Goal: Check status: Check status

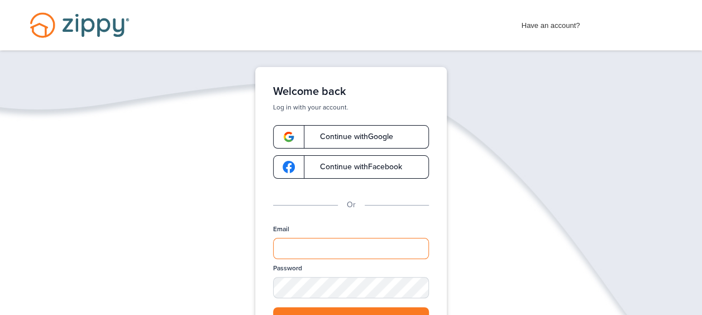
click at [288, 249] on input "Email" at bounding box center [351, 248] width 156 height 21
type input "**********"
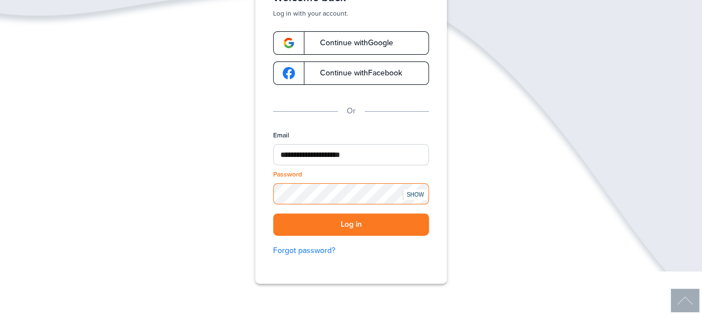
scroll to position [112, 0]
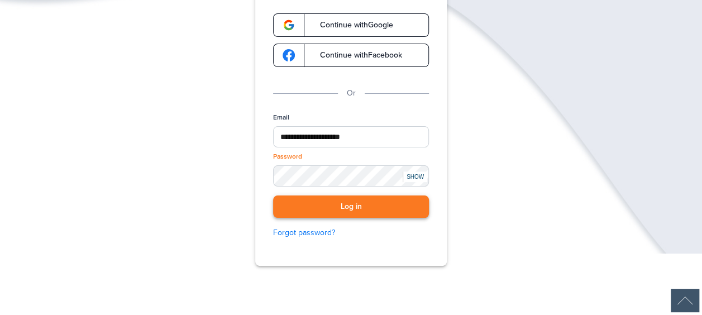
click at [300, 211] on button "Log in" at bounding box center [351, 207] width 156 height 23
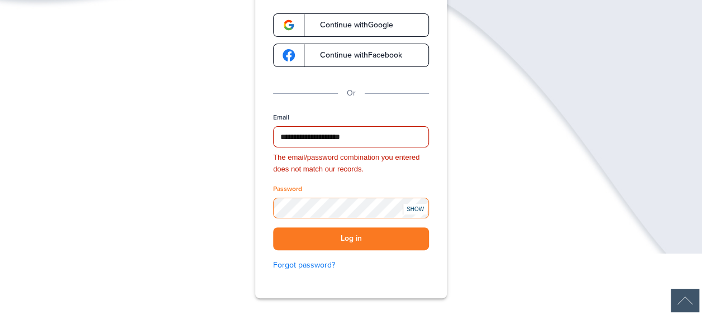
click at [254, 212] on div "**********" at bounding box center [352, 126] width 224 height 343
click at [332, 239] on button "Log in" at bounding box center [351, 238] width 156 height 23
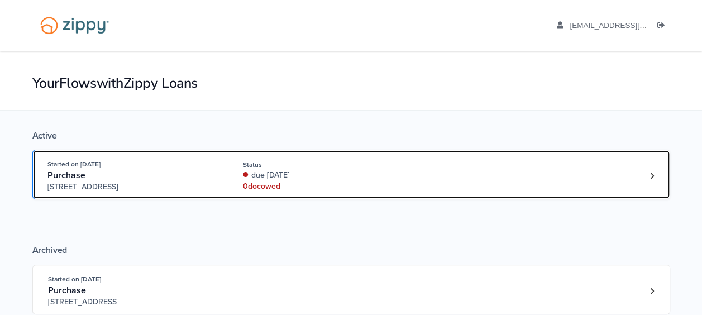
click at [624, 175] on div "Started on [DATE][GEOGRAPHIC_DATA][STREET_ADDRESS] Status due [DATE] 0 doc owed" at bounding box center [345, 176] width 597 height 34
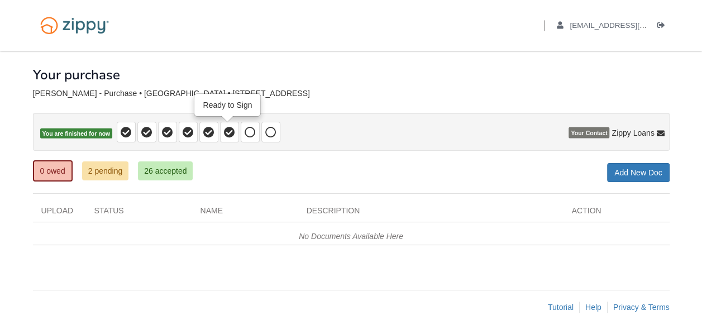
click at [229, 132] on icon at bounding box center [229, 132] width 11 height 11
click at [96, 171] on link "2 pending" at bounding box center [105, 170] width 47 height 19
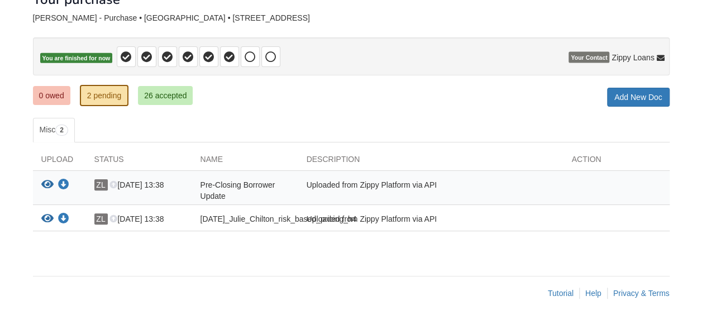
scroll to position [86, 0]
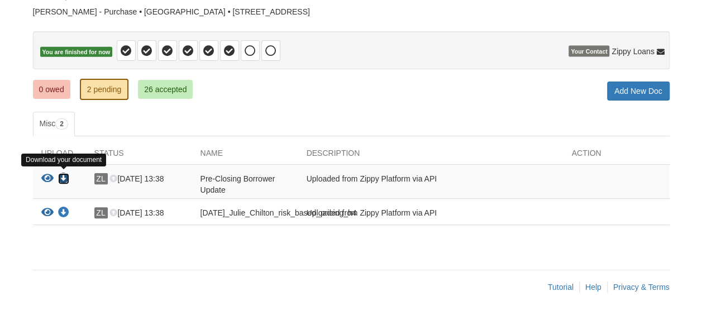
click at [63, 173] on icon "Download Pre-Closing Borrower Update" at bounding box center [63, 178] width 11 height 11
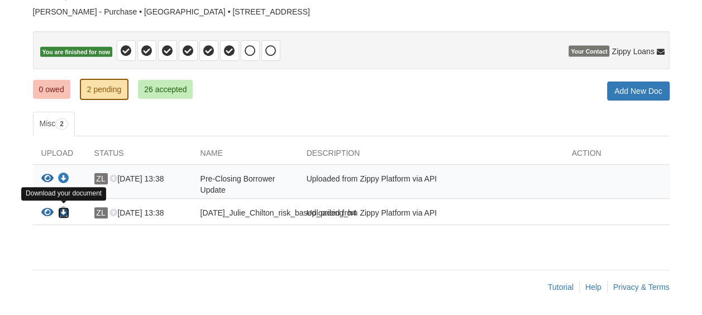
click at [64, 207] on icon "Download 09-10-2025_Julie_Chilton_risk_based_pricing_h4" at bounding box center [63, 212] width 11 height 11
